Goal: Check status: Check status

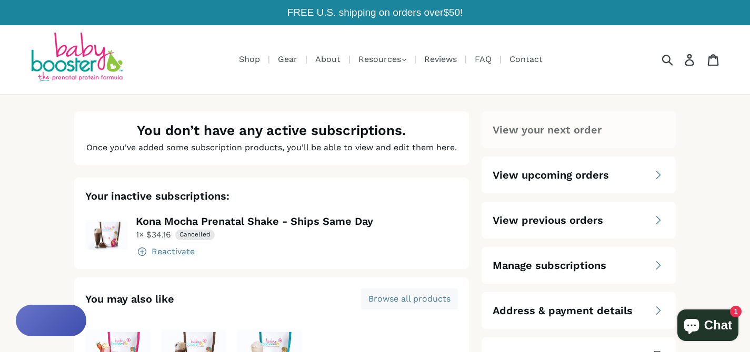
click at [584, 213] on span "View previous orders" at bounding box center [547, 220] width 110 height 15
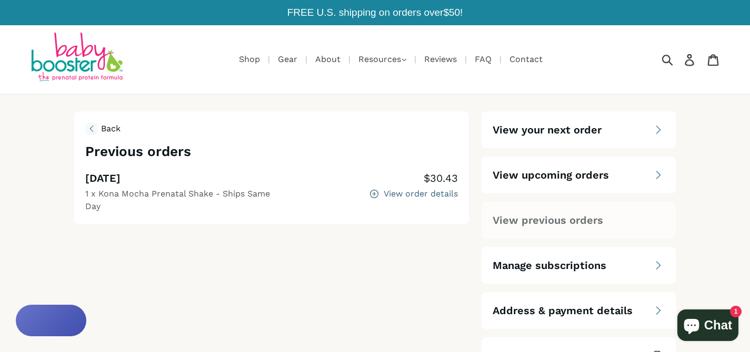
click at [390, 190] on div "View order details" at bounding box center [420, 194] width 74 height 8
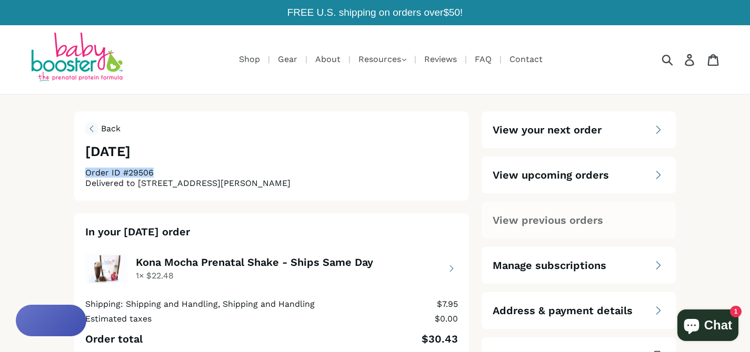
drag, startPoint x: 86, startPoint y: 167, endPoint x: 157, endPoint y: 164, distance: 71.6
click at [157, 169] on div "Order ID #29506" at bounding box center [271, 173] width 373 height 8
copy div "Order ID #29506"
click at [714, 321] on span "Chat" at bounding box center [718, 326] width 28 height 16
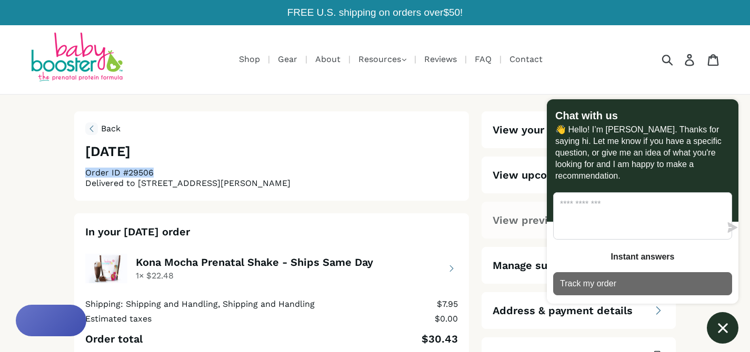
click at [590, 282] on p "Track my order" at bounding box center [588, 284] width 56 height 12
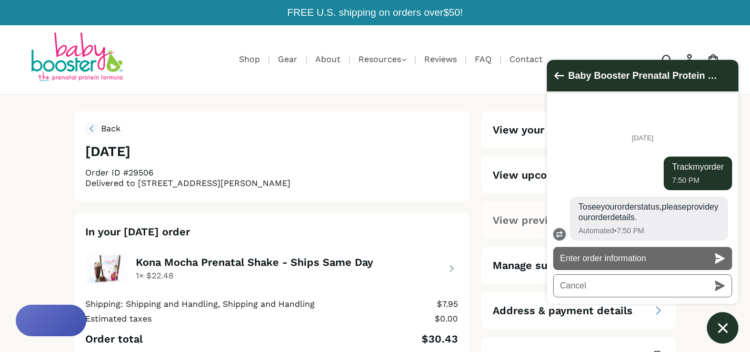
click at [592, 260] on button "Enter order information" at bounding box center [642, 258] width 179 height 23
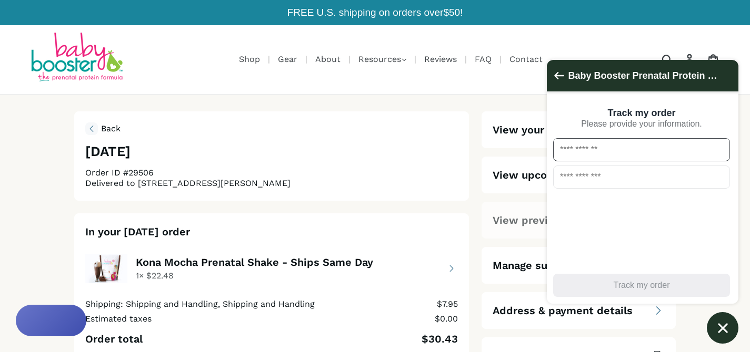
click at [576, 149] on input "text" at bounding box center [641, 149] width 177 height 23
paste input "**********"
type input "**********"
click at [565, 184] on input "email" at bounding box center [641, 177] width 177 height 23
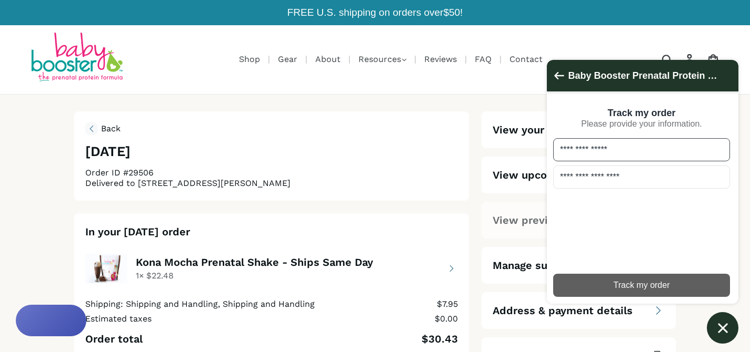
type input "**********"
click at [638, 282] on div "Track my order" at bounding box center [641, 286] width 164 height 12
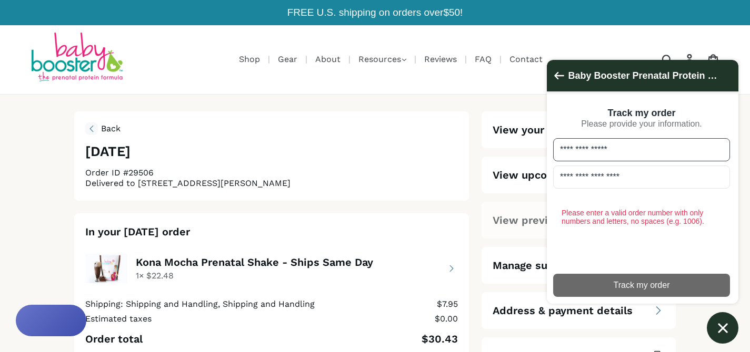
click at [600, 150] on input "**********" at bounding box center [641, 149] width 177 height 23
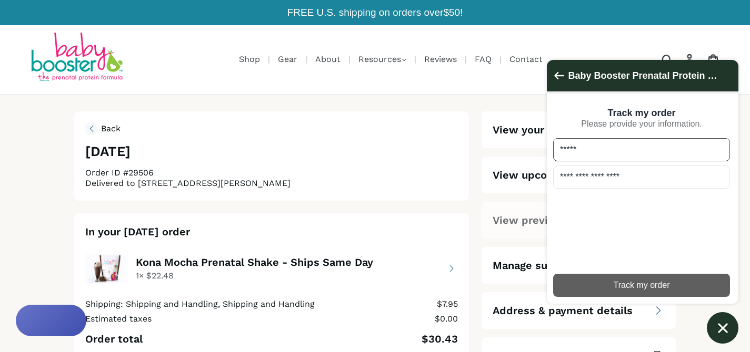
type input "*****"
click at [652, 279] on div "submit" at bounding box center [641, 285] width 177 height 23
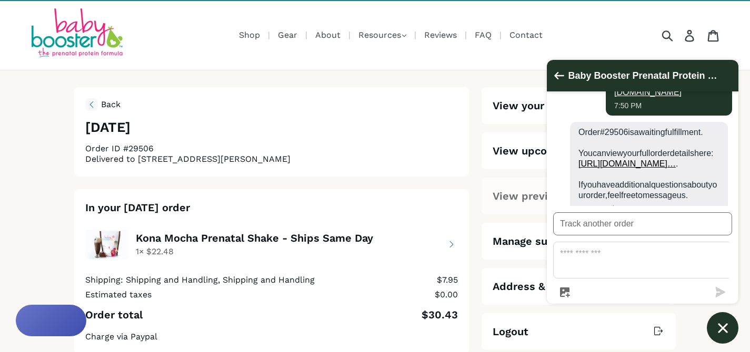
scroll to position [11, 0]
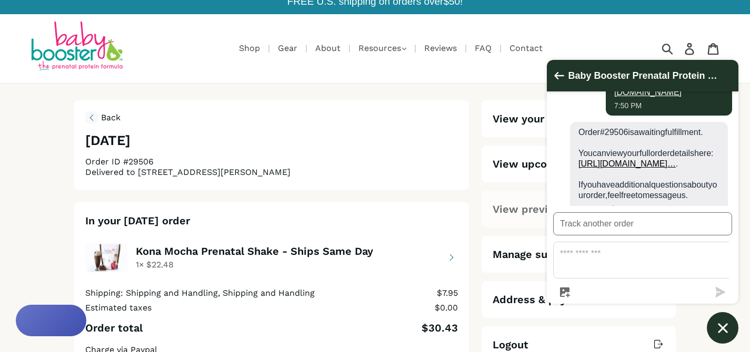
click at [650, 168] on link "[URL][DOMAIN_NAME]…" at bounding box center [626, 163] width 97 height 9
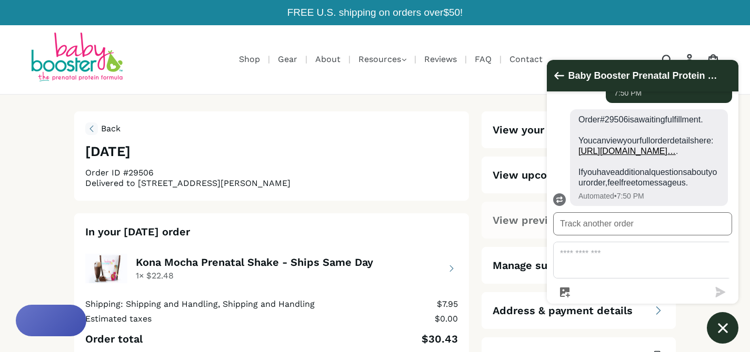
click at [712, 159] on ul "Today Track my order 7:50 PM To see your order status, please provide your orde…" at bounding box center [641, 149] width 191 height 115
click at [721, 185] on ul "Today Track my order 7:50 PM To see your order status, please provide your orde…" at bounding box center [641, 149] width 191 height 115
click at [711, 177] on ul "Today Track my order 7:50 PM To see your order status, please provide your orde…" at bounding box center [641, 149] width 191 height 115
click at [400, 169] on div "Order ID #29506" at bounding box center [271, 173] width 373 height 8
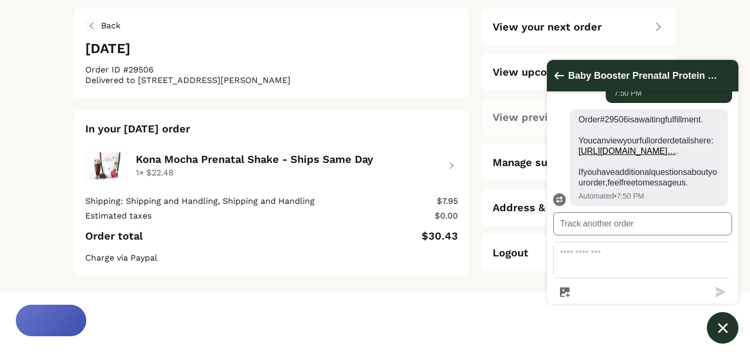
scroll to position [105, 0]
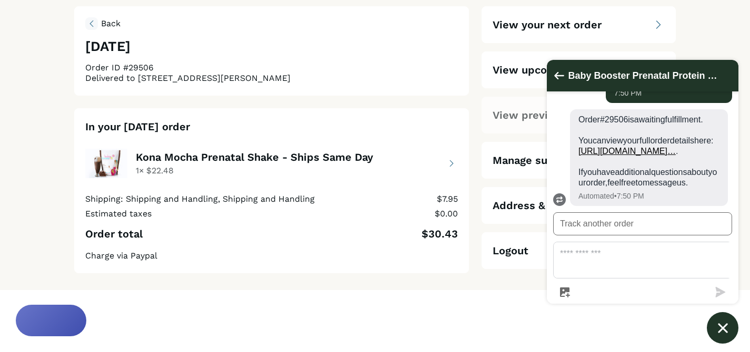
click at [453, 159] on button "view details about Kona Mocha Prenatal Shake - Ships Same Day 1 × $22.48" at bounding box center [271, 164] width 373 height 42
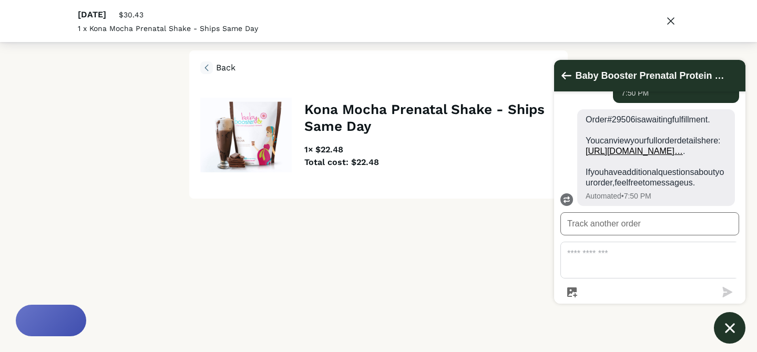
click at [204, 62] on div at bounding box center [206, 68] width 13 height 13
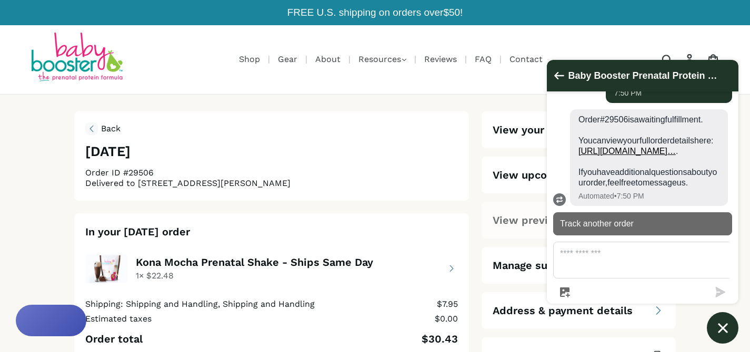
click at [589, 236] on button "Track another order" at bounding box center [642, 223] width 179 height 23
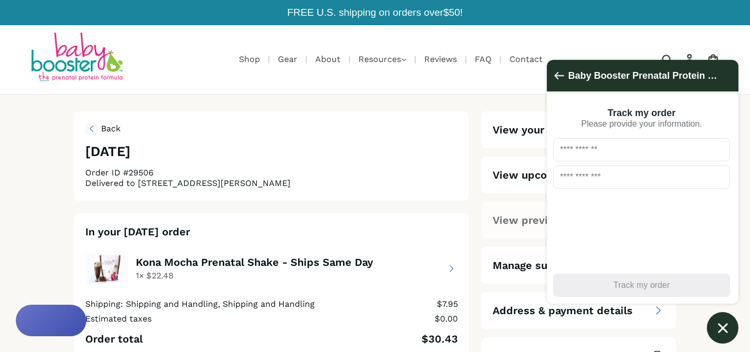
click at [560, 76] on icon "Go back to the main screen" at bounding box center [559, 75] width 10 height 7
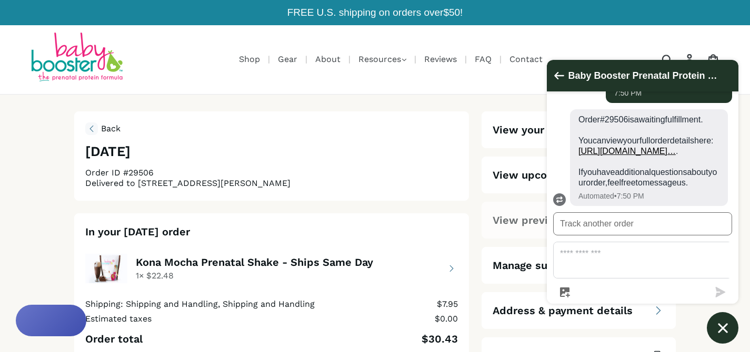
click at [651, 266] on textarea "Message us" at bounding box center [648, 260] width 190 height 36
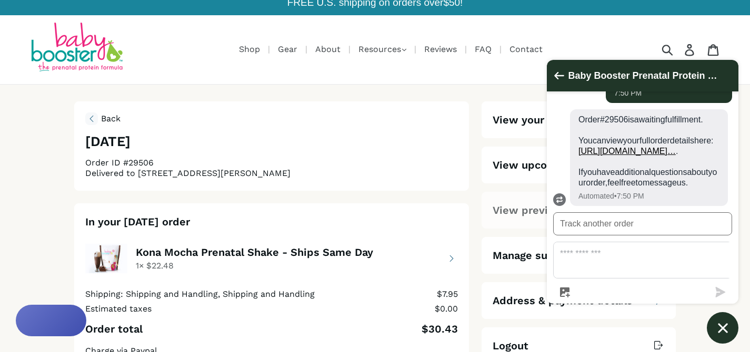
scroll to position [8, 0]
